Goal: Obtain resource: Download file/media

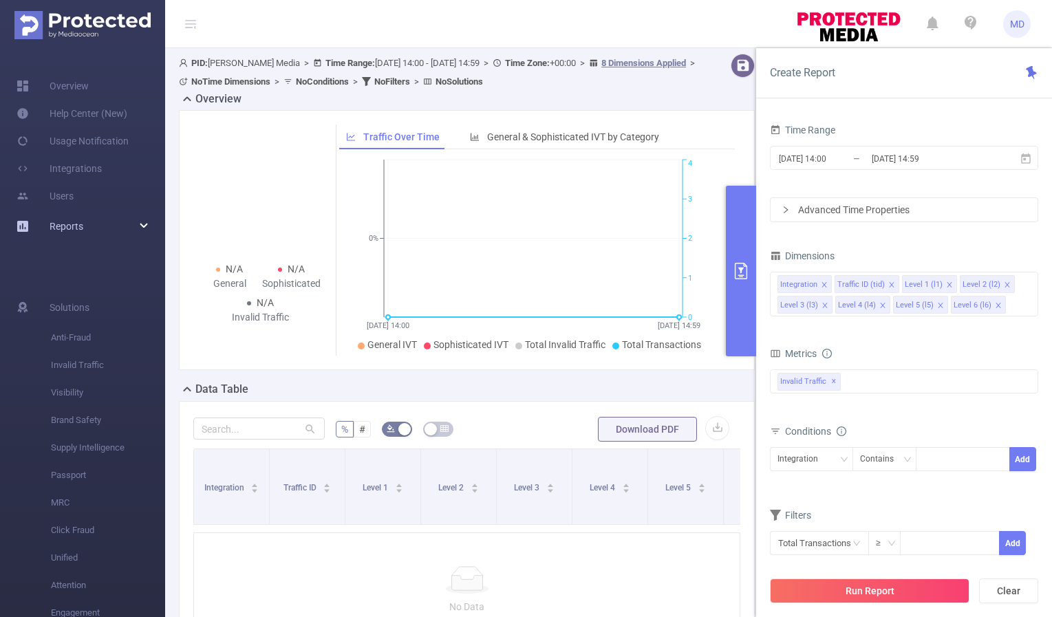
click at [141, 229] on div "Reports" at bounding box center [82, 227] width 165 height 28
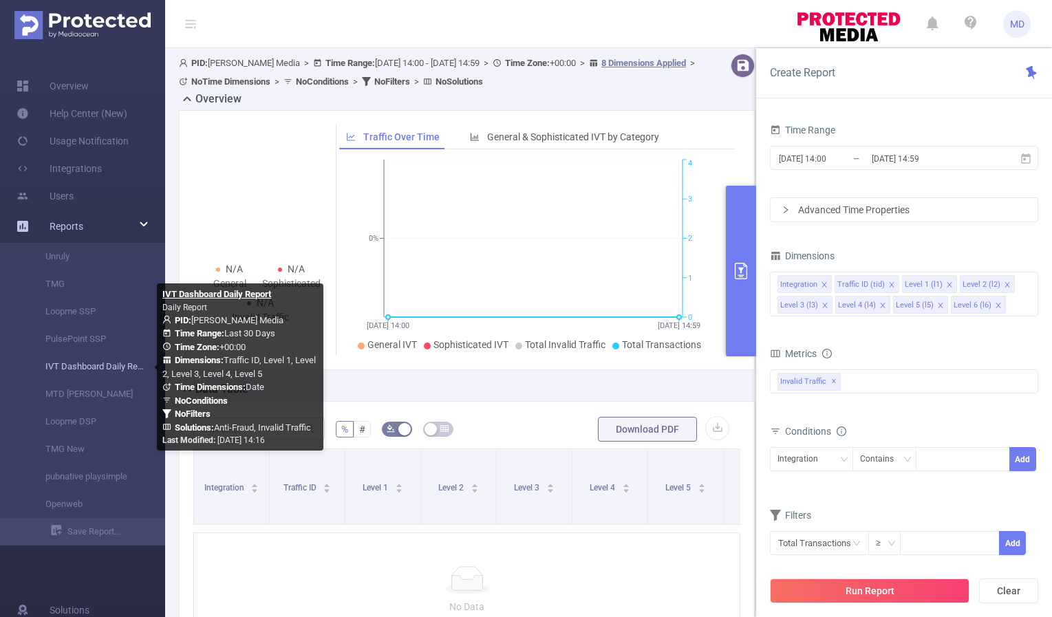
click at [81, 367] on link "IVT Dashboard Daily Report" at bounding box center [88, 367] width 121 height 28
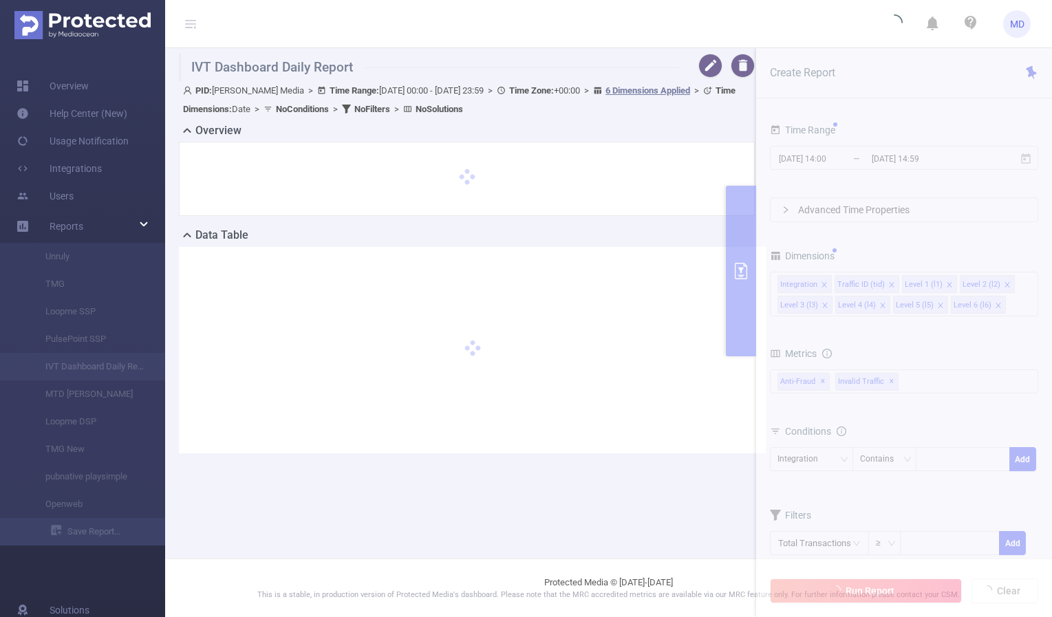
type input "[DATE] 00:00"
type input "[DATE] 23:59"
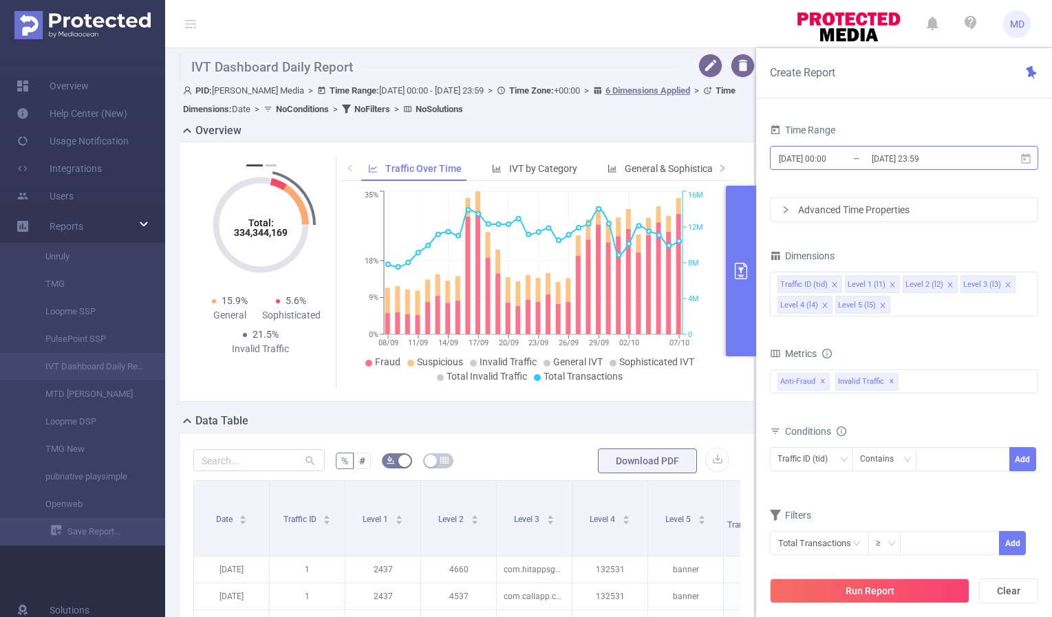
click at [904, 152] on input "[DATE] 23:59" at bounding box center [926, 158] width 111 height 19
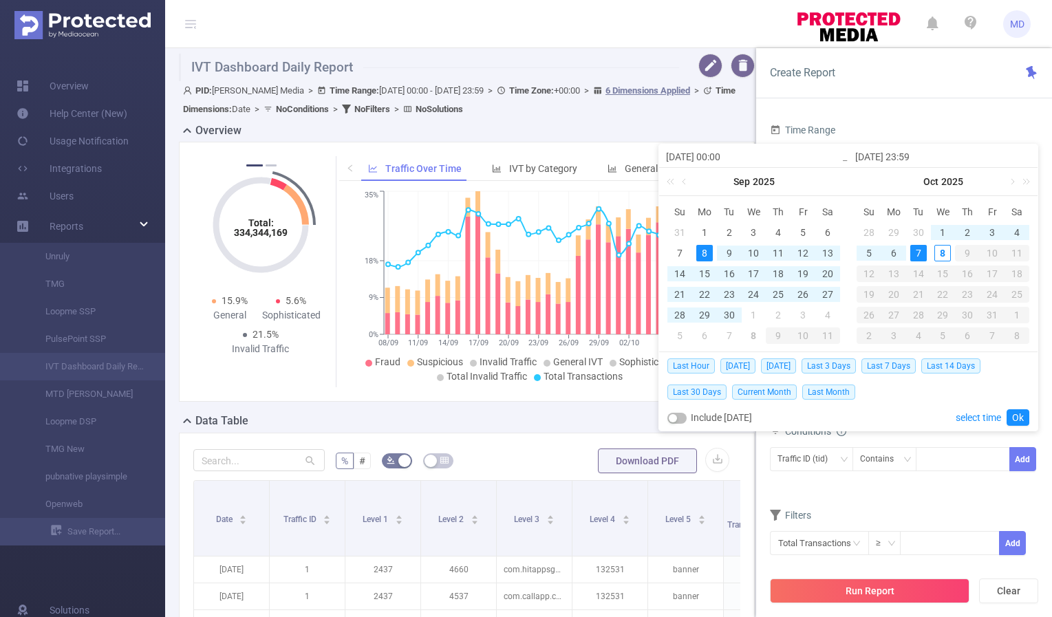
click at [917, 251] on div "7" at bounding box center [918, 253] width 17 height 17
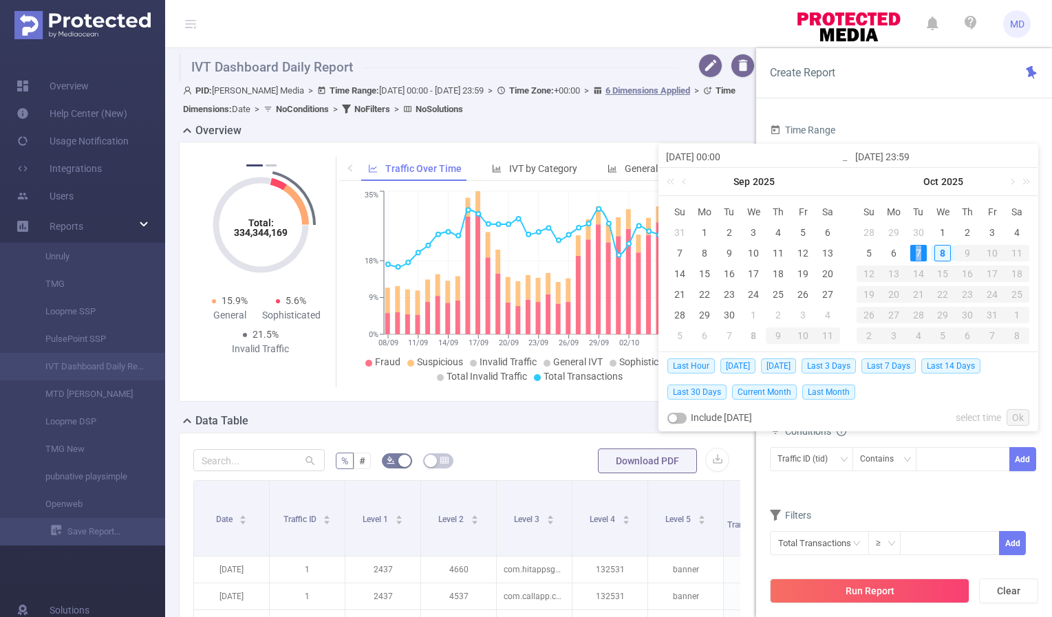
click at [917, 251] on div "7" at bounding box center [918, 253] width 17 height 17
type input "[DATE] 00:00"
click at [1016, 414] on link "Ok" at bounding box center [1018, 417] width 23 height 17
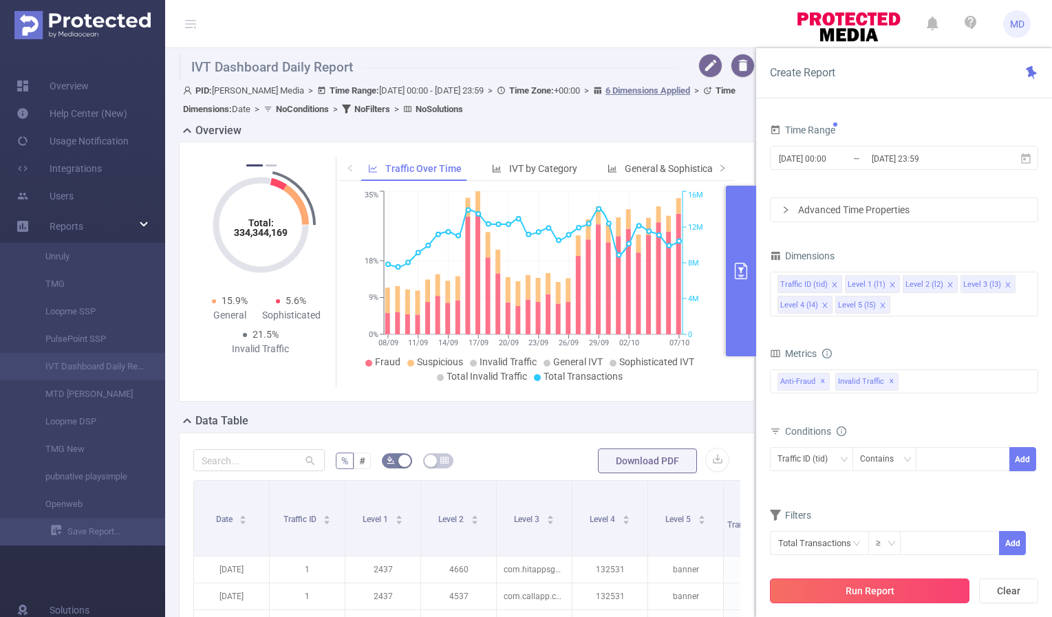
click at [859, 594] on button "Run Report" at bounding box center [870, 591] width 200 height 25
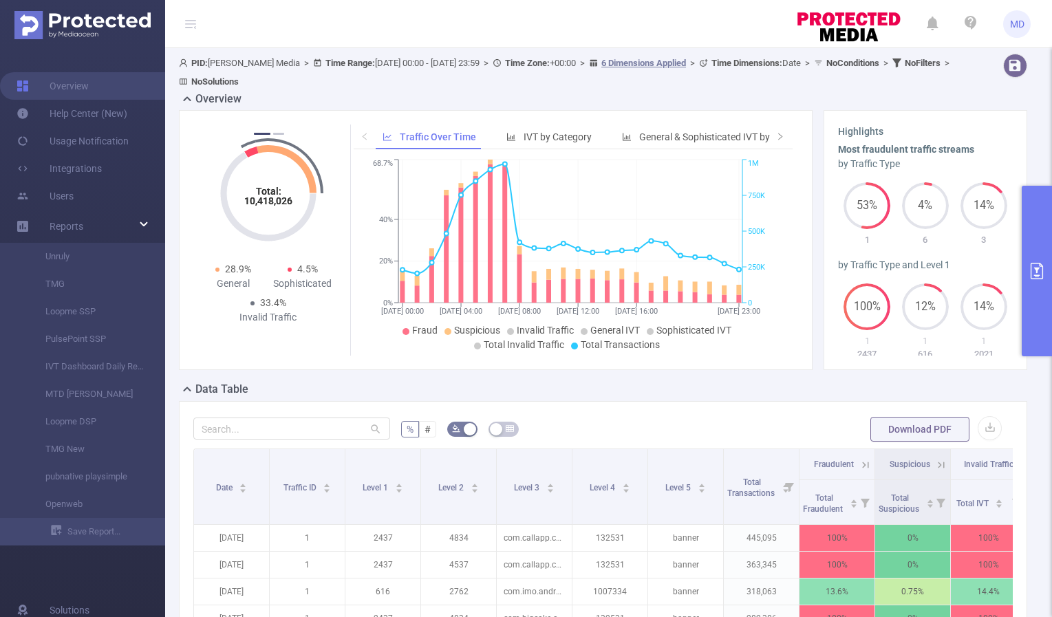
scroll to position [242, 0]
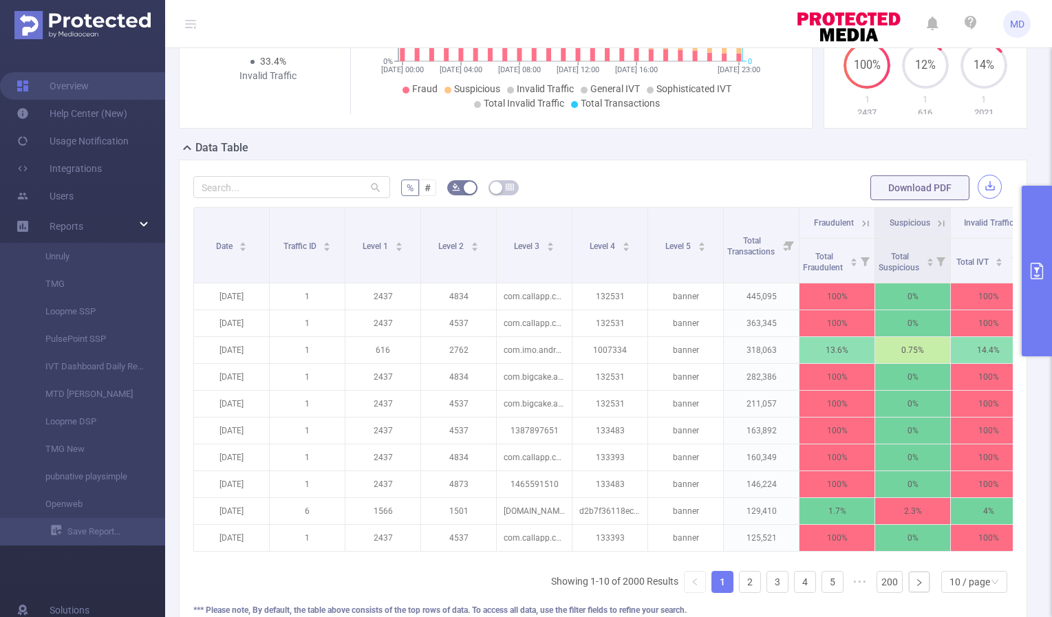
click at [978, 186] on button "button" at bounding box center [990, 187] width 24 height 24
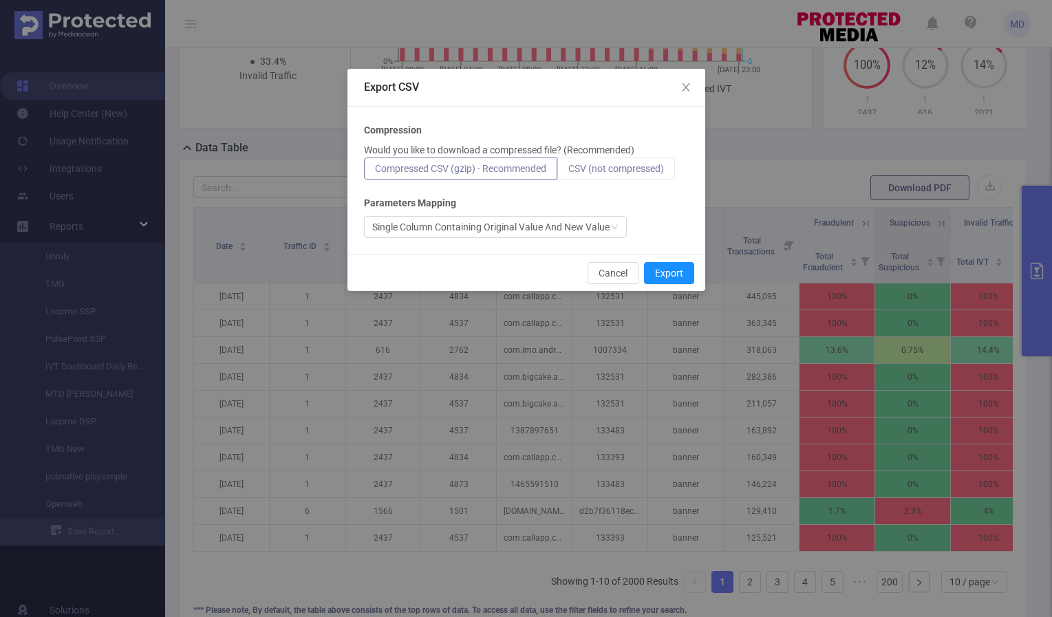
click at [617, 170] on span "CSV (not compressed)" at bounding box center [616, 168] width 96 height 11
click at [568, 172] on input "CSV (not compressed)" at bounding box center [568, 172] width 0 height 0
click at [673, 278] on button "Export" at bounding box center [669, 273] width 50 height 22
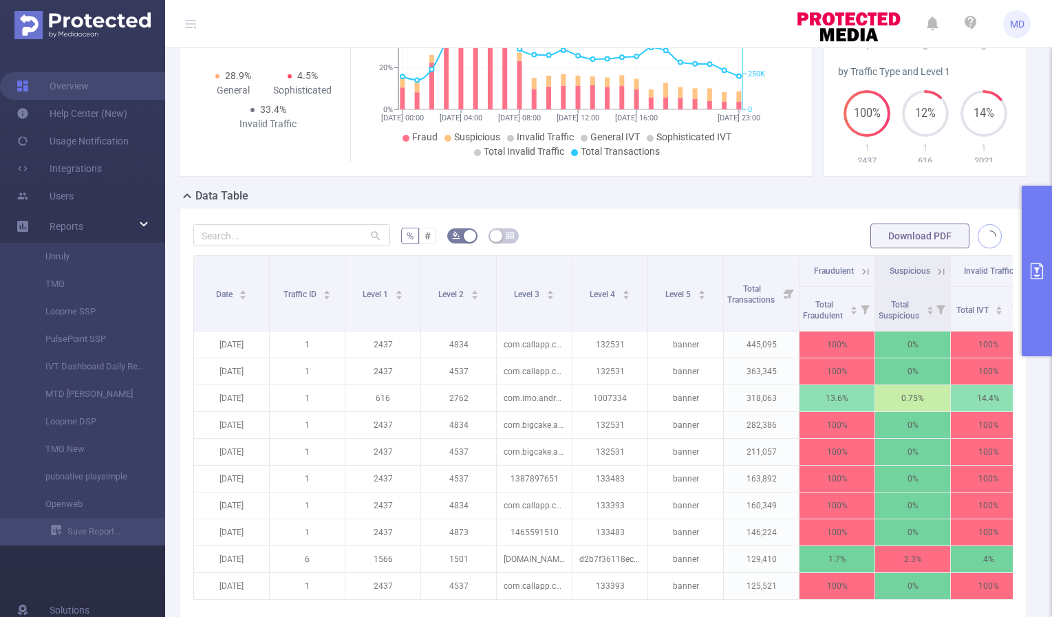
scroll to position [21, 0]
